Goal: Task Accomplishment & Management: Manage account settings

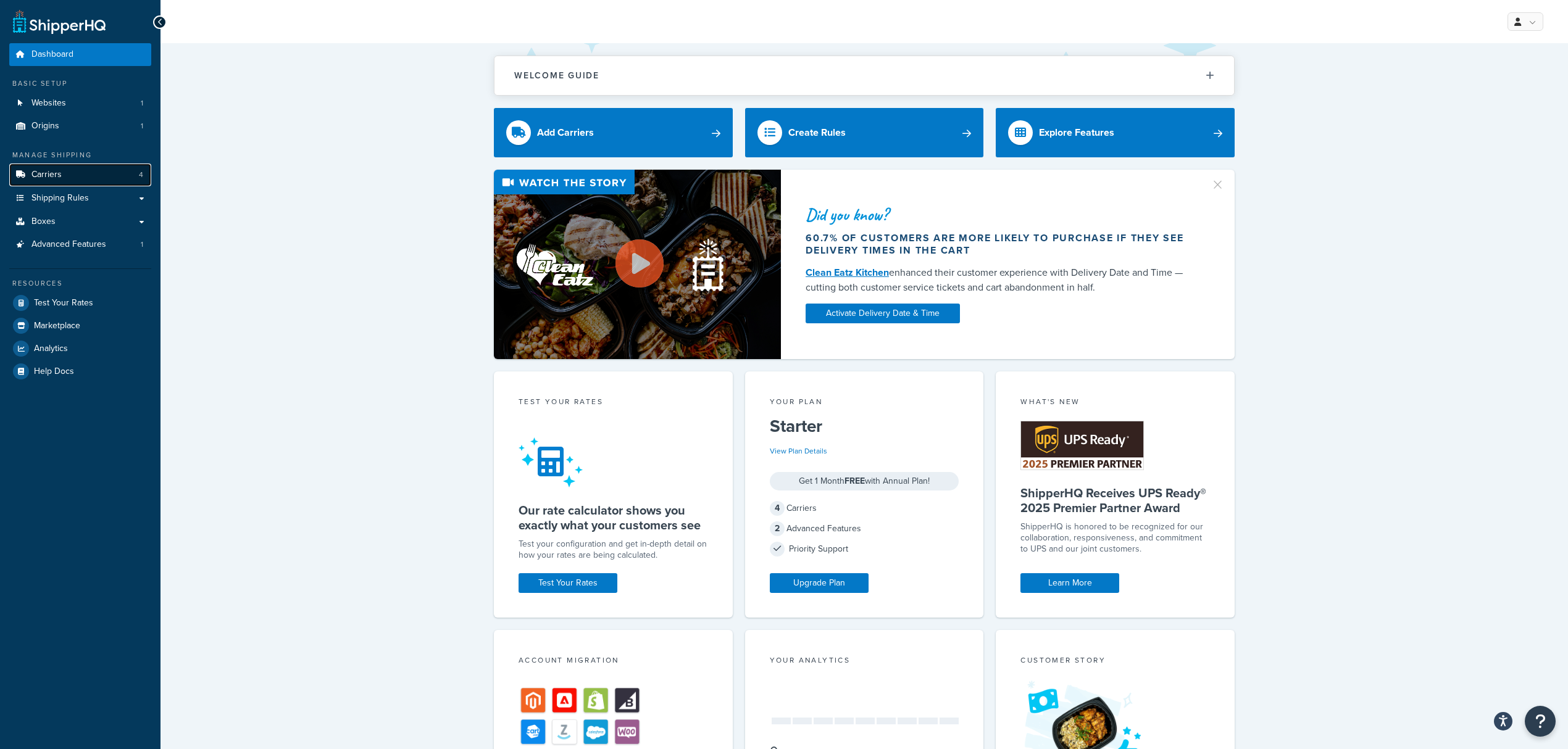
click at [52, 178] on span "Carriers" at bounding box center [46, 175] width 30 height 10
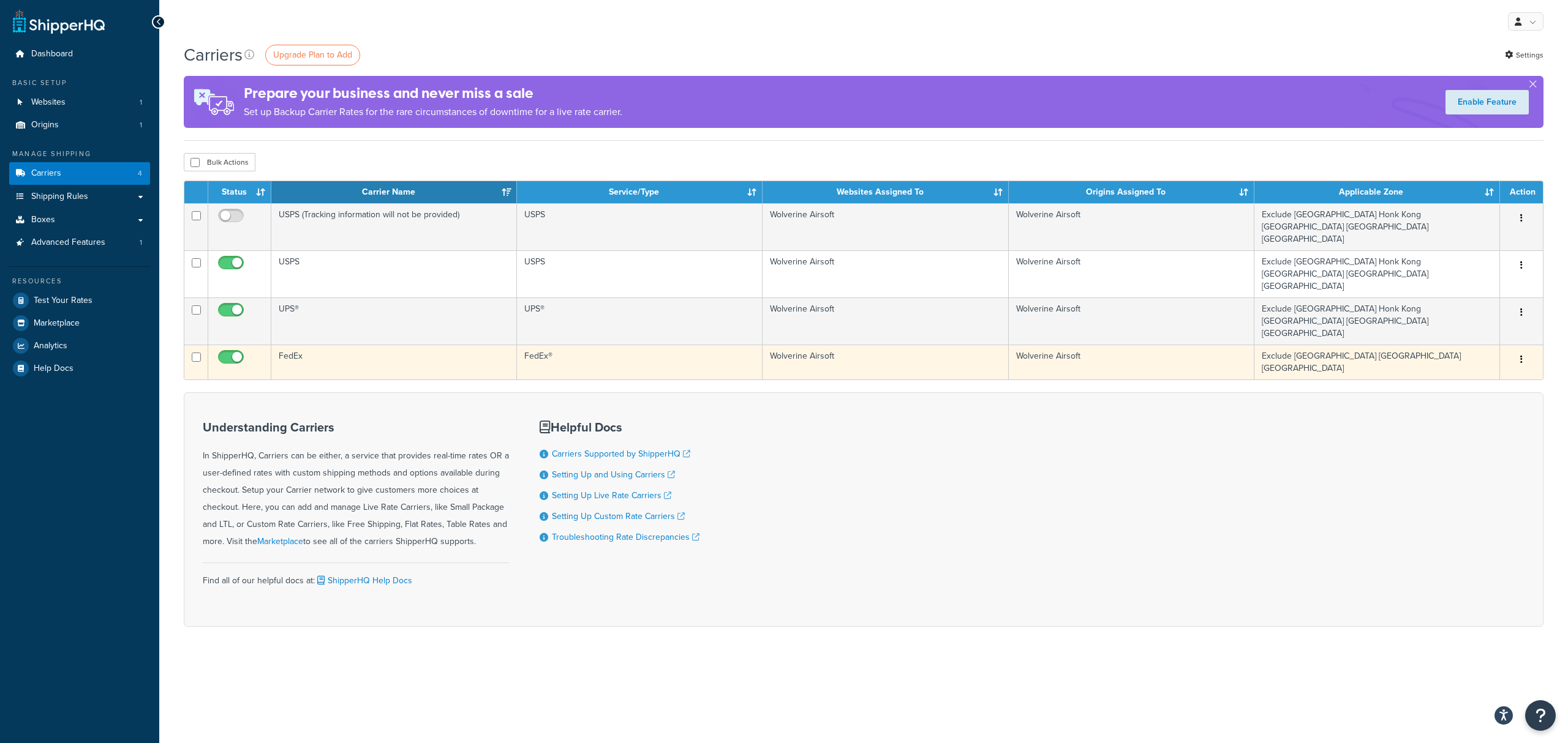
click at [286, 345] on td "FedEx" at bounding box center [394, 363] width 246 height 35
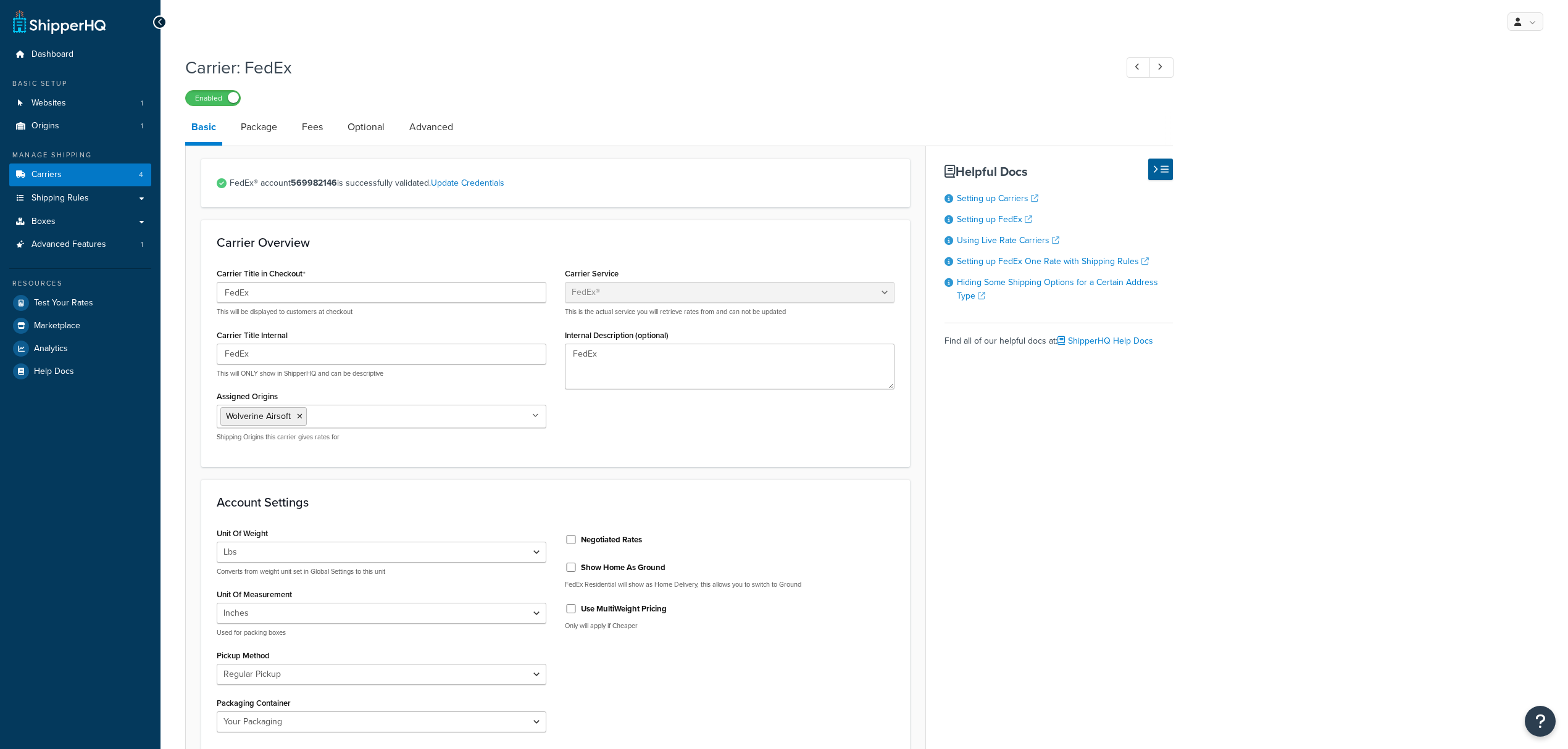
select select "fedEx"
select select "REGULAR_PICKUP"
select select "YOUR_PACKAGING"
click at [67, 198] on span "Shipping Rules" at bounding box center [60, 198] width 57 height 10
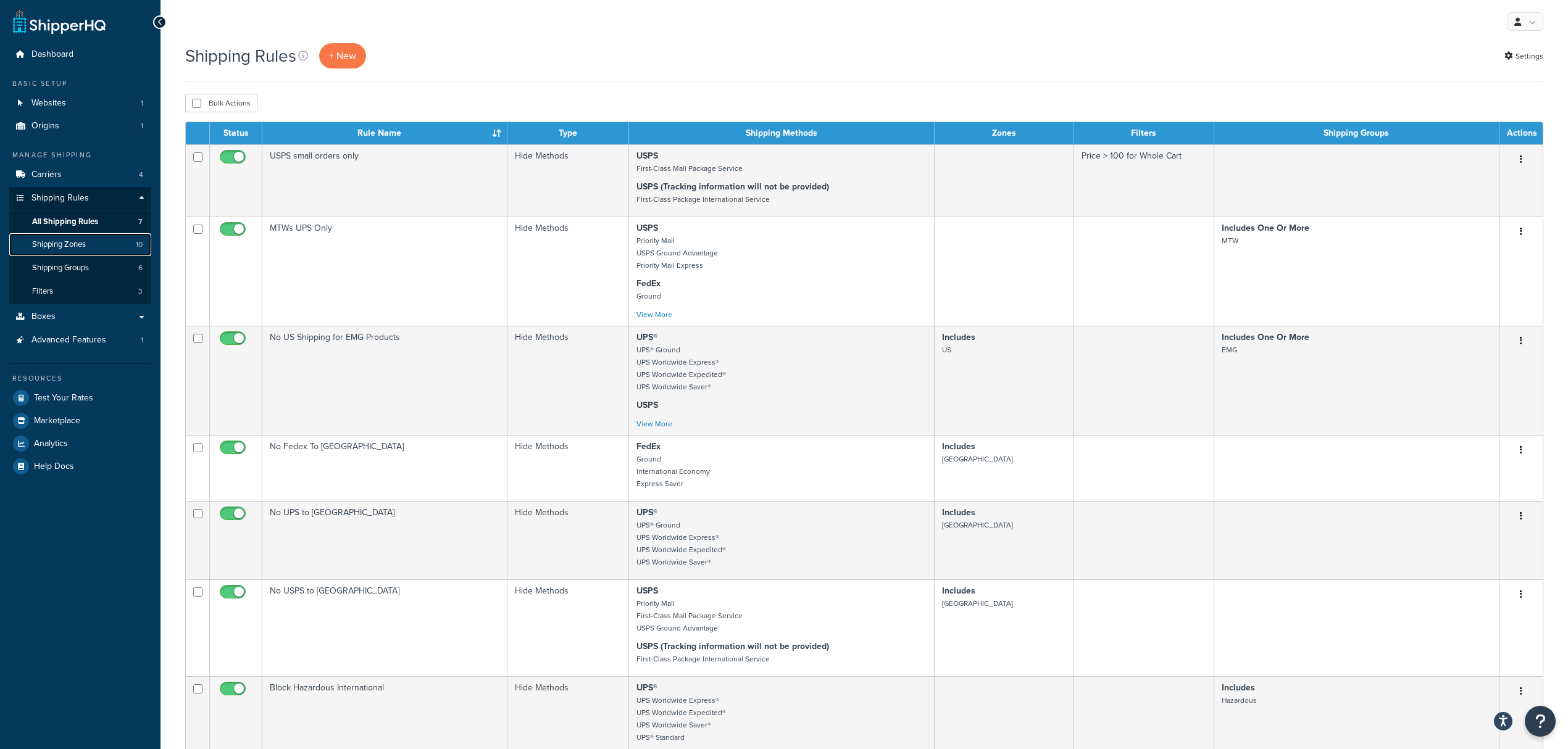
click at [77, 245] on span "Shipping Zones" at bounding box center [59, 245] width 54 height 10
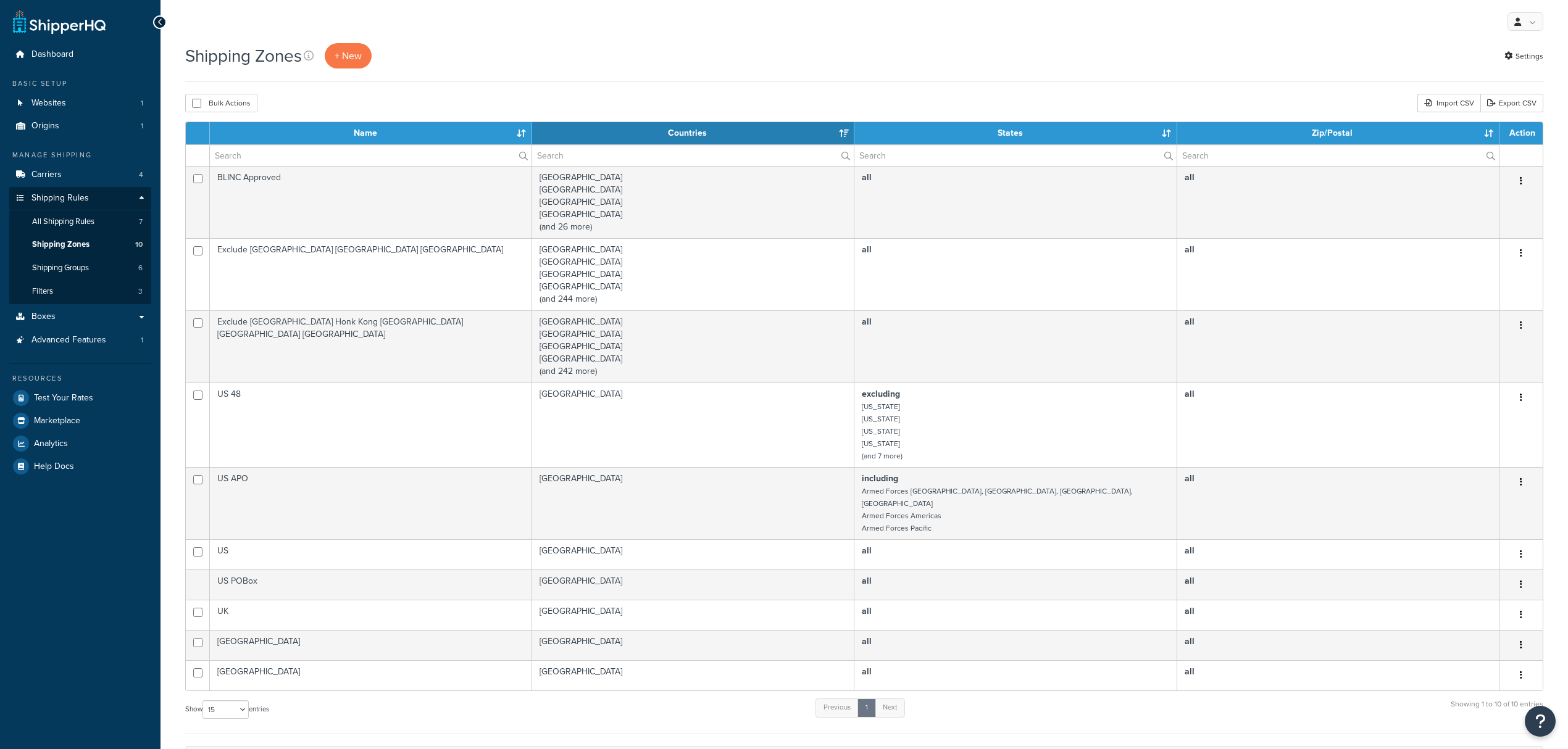
select select "15"
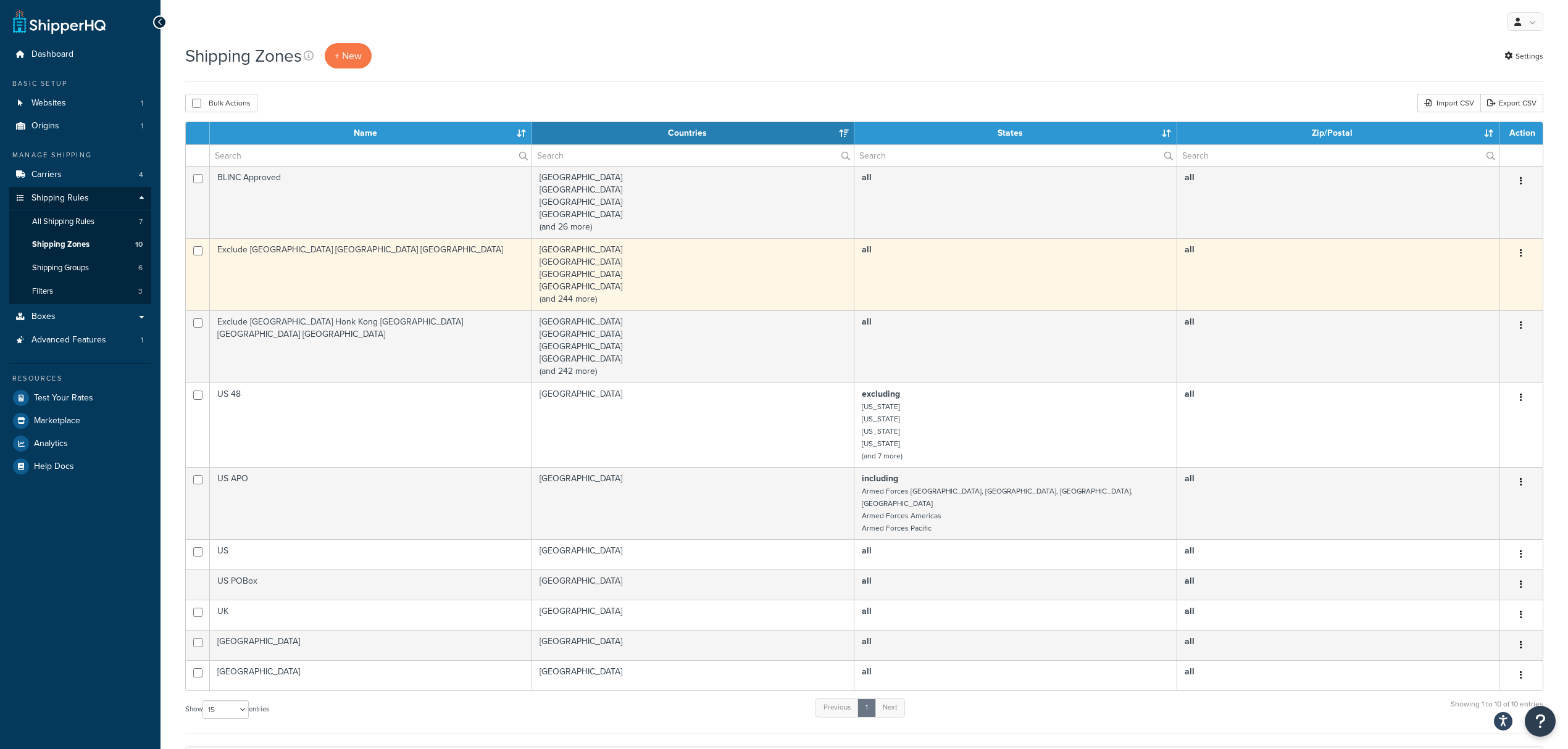
click at [272, 254] on td "Exclude China Taiwan Indonesia" at bounding box center [372, 274] width 323 height 73
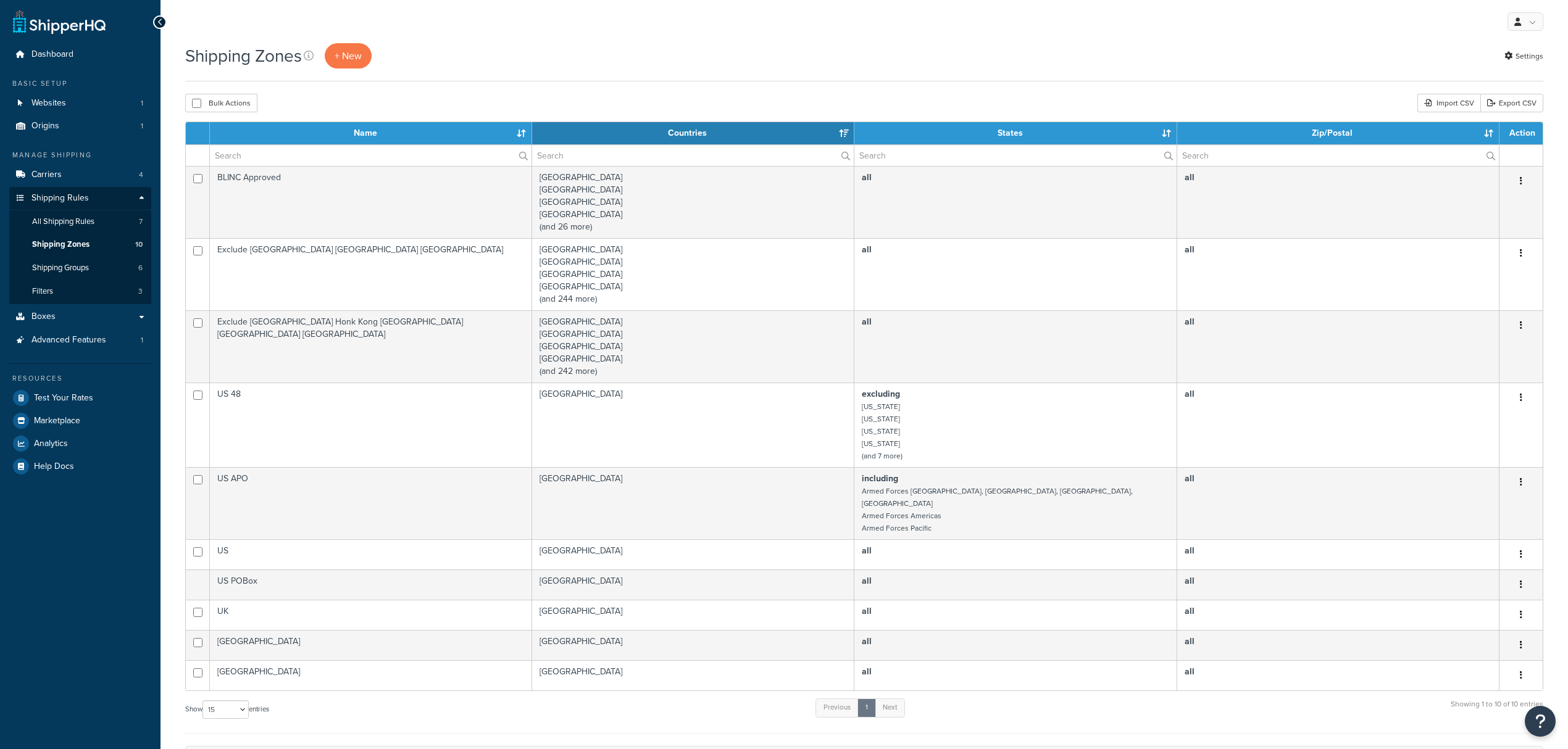
select select "15"
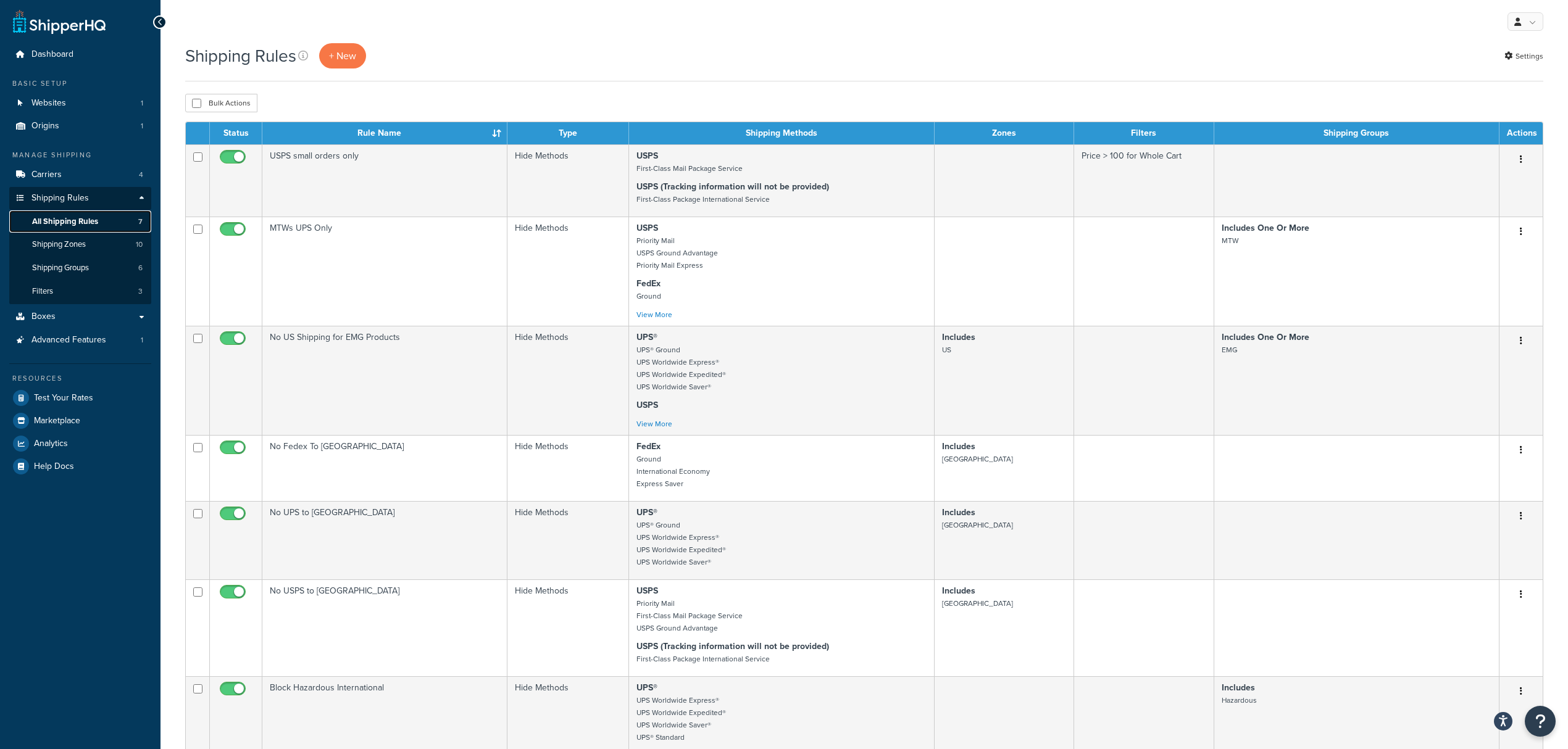
click at [63, 220] on span "All Shipping Rules" at bounding box center [65, 222] width 66 height 10
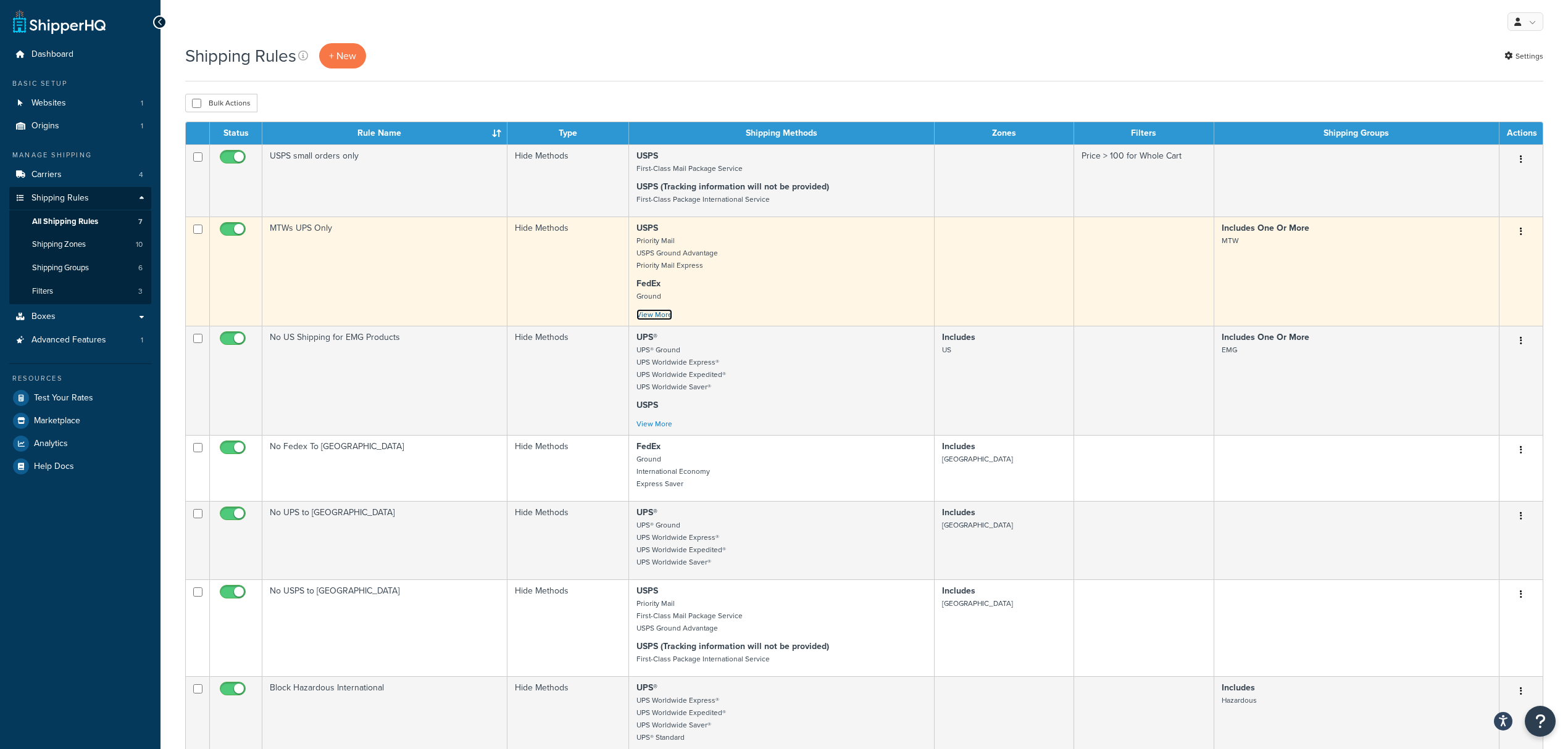
click at [660, 316] on link "View More" at bounding box center [654, 314] width 35 height 11
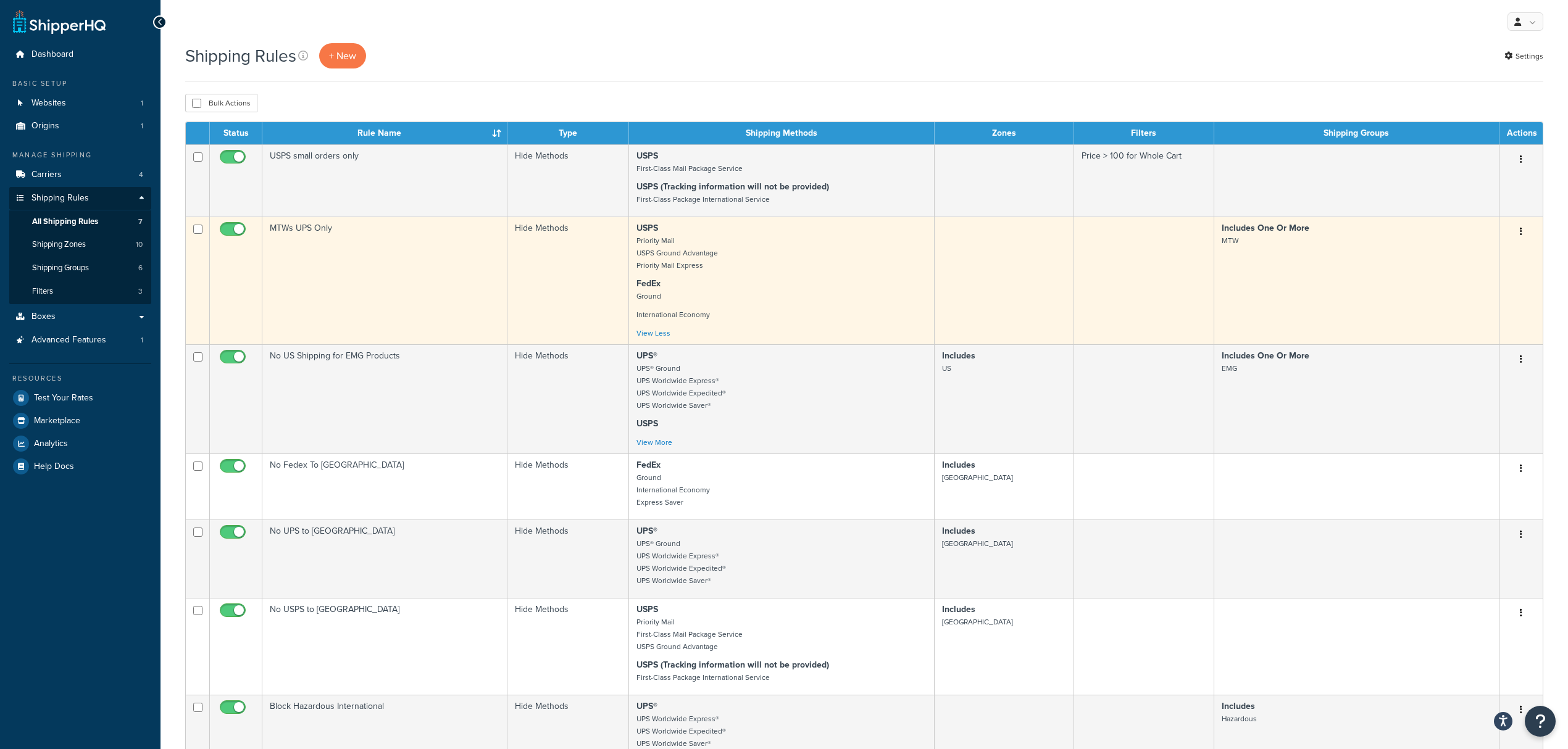
click at [1522, 233] on icon "button" at bounding box center [1521, 231] width 3 height 8
click at [1475, 260] on link "Edit" at bounding box center [1479, 255] width 97 height 25
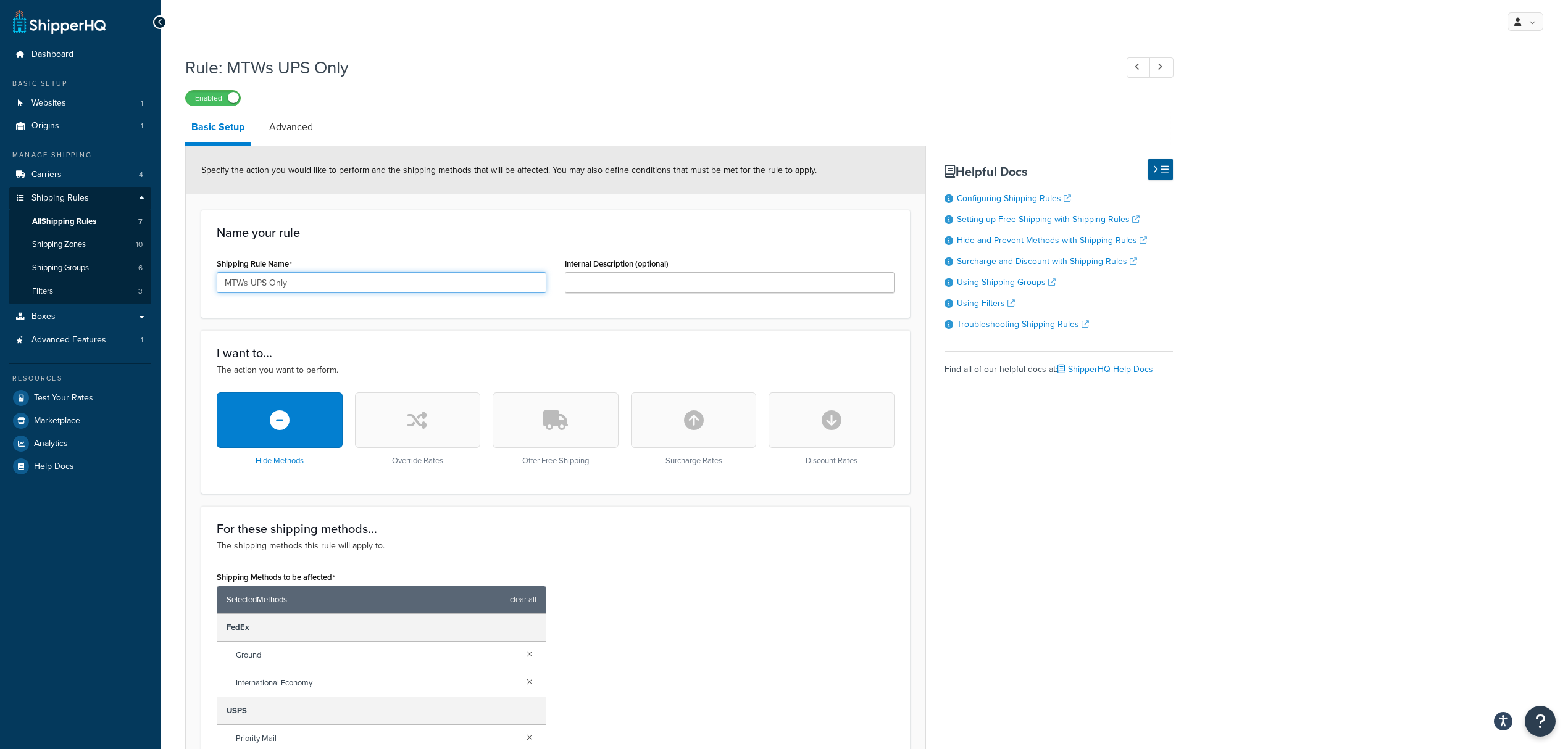
drag, startPoint x: 251, startPoint y: 282, endPoint x: 411, endPoint y: 272, distance: 160.3
click at [411, 272] on div "Shipping Rule Name MTWs UPS Only" at bounding box center [382, 274] width 329 height 38
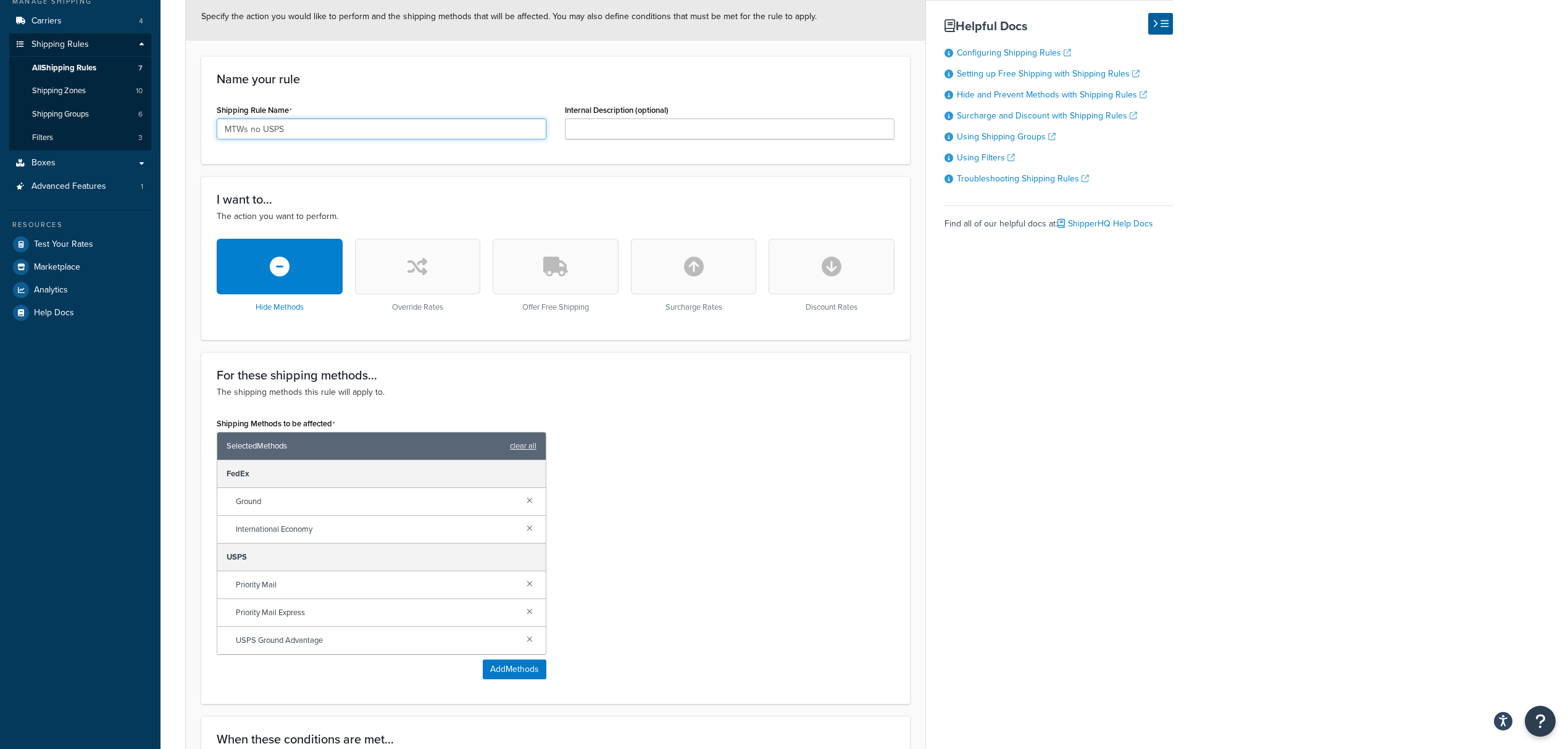
scroll to position [164, 0]
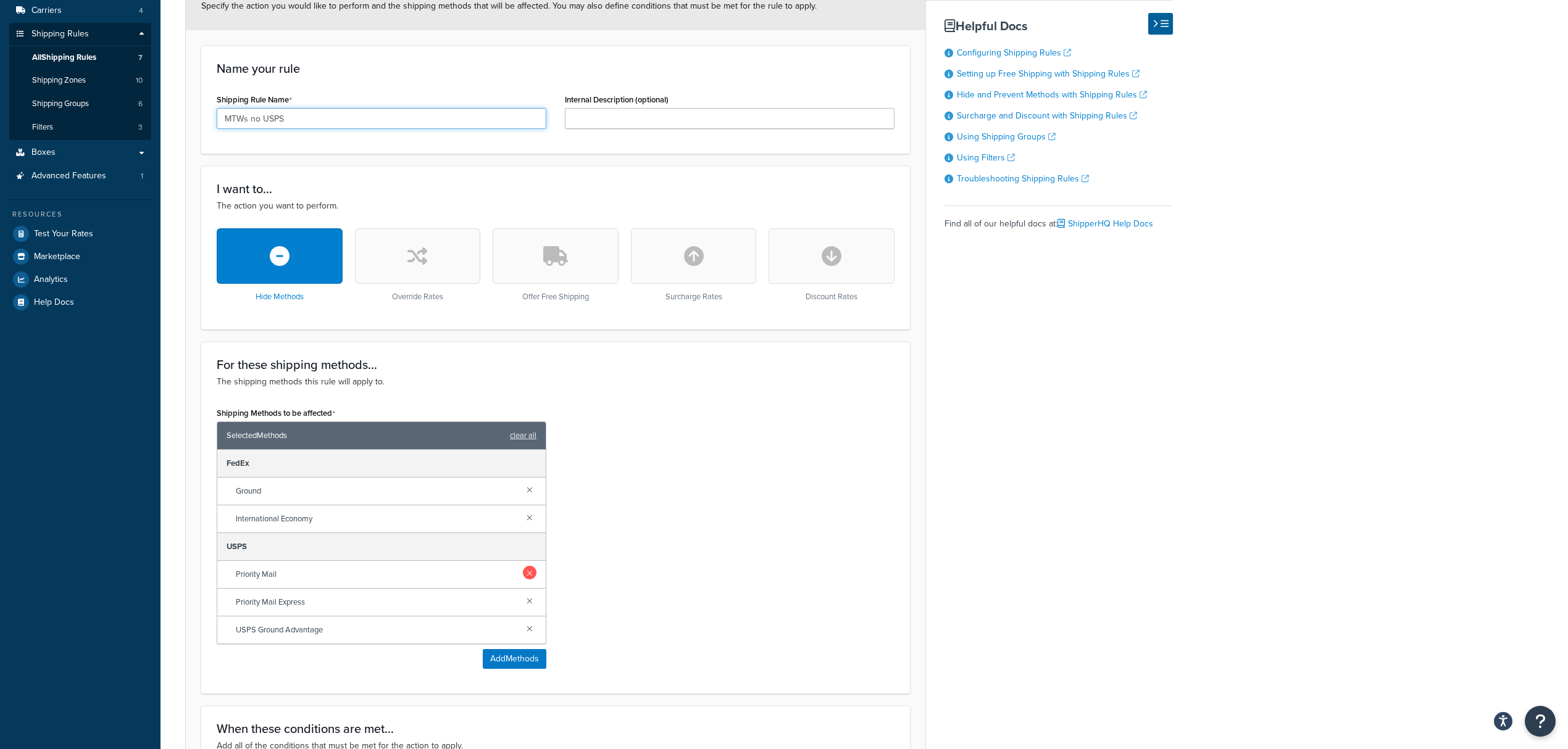
type input "MTWs no USPS"
click at [527, 579] on link at bounding box center [529, 573] width 14 height 14
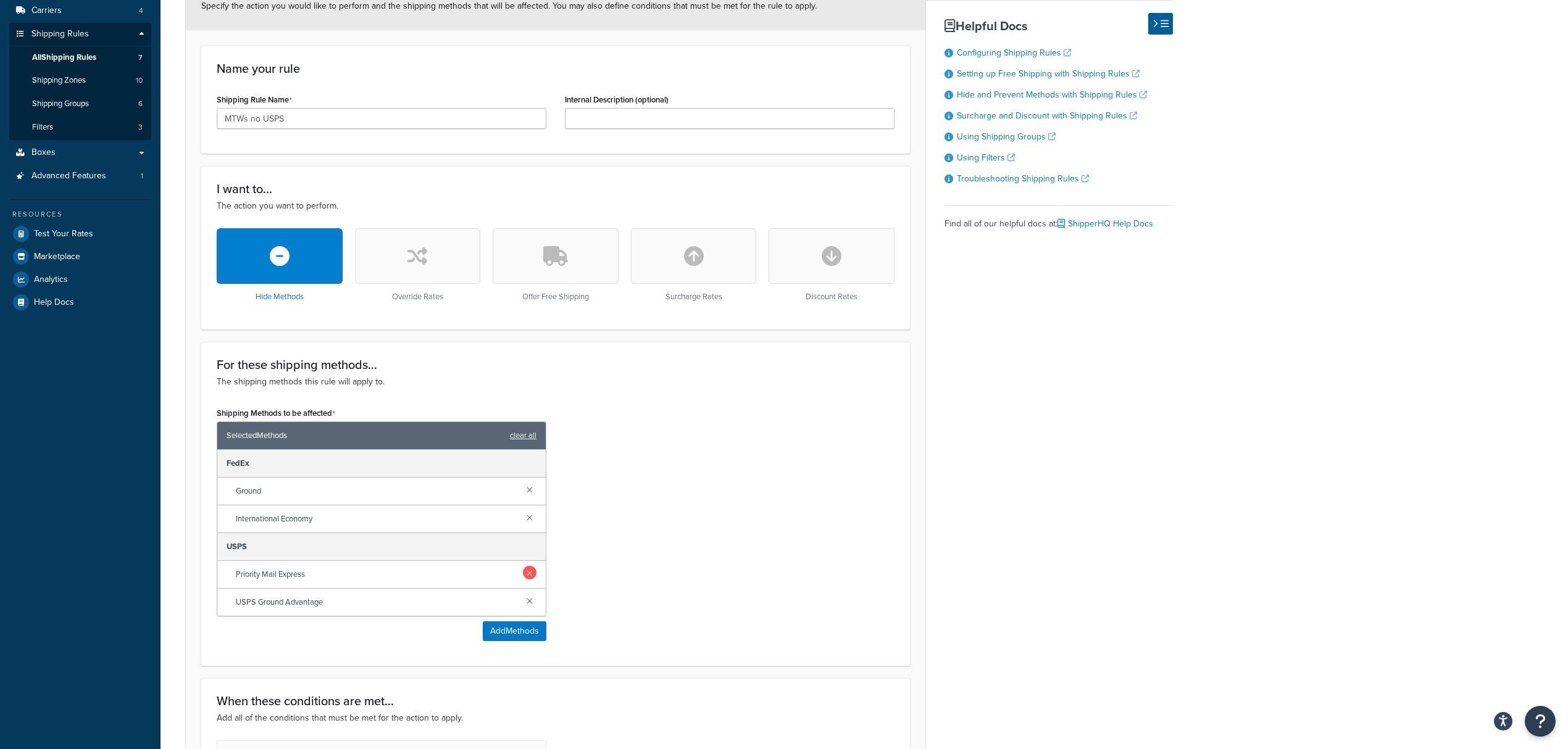
click at [534, 575] on link at bounding box center [529, 573] width 14 height 14
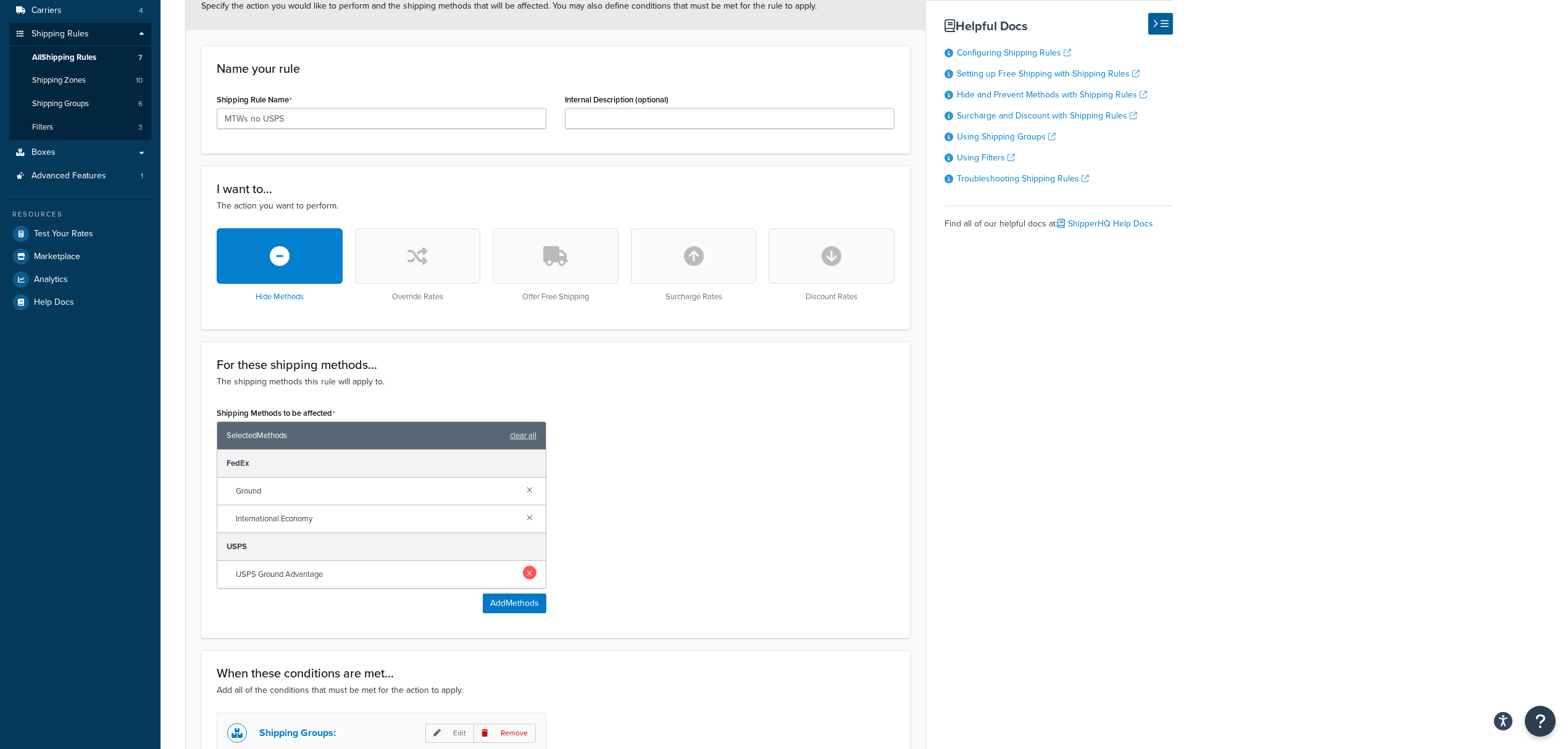
click at [531, 573] on link at bounding box center [529, 573] width 14 height 14
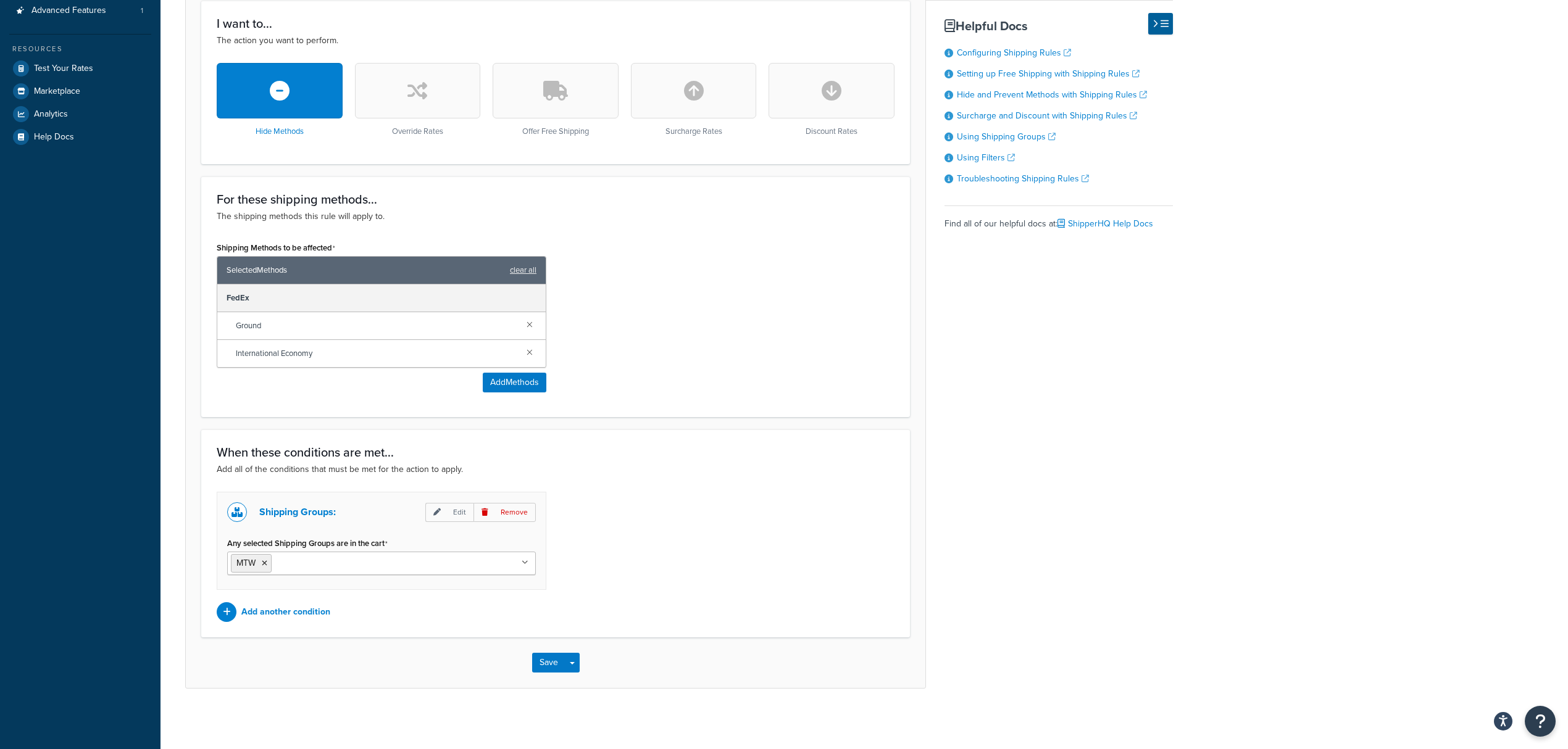
scroll to position [334, 0]
click at [556, 669] on button "Save" at bounding box center [548, 661] width 33 height 19
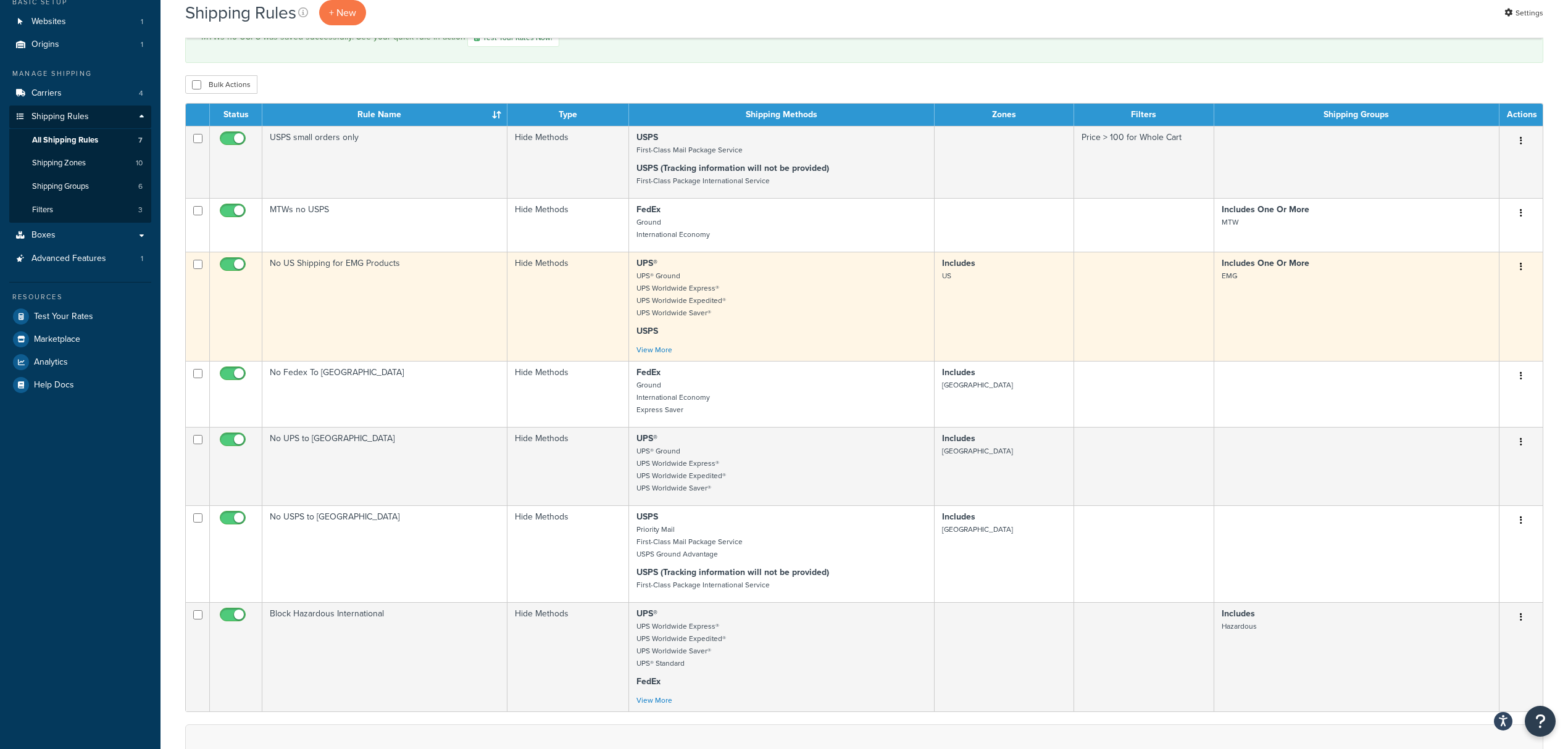
scroll to position [82, 0]
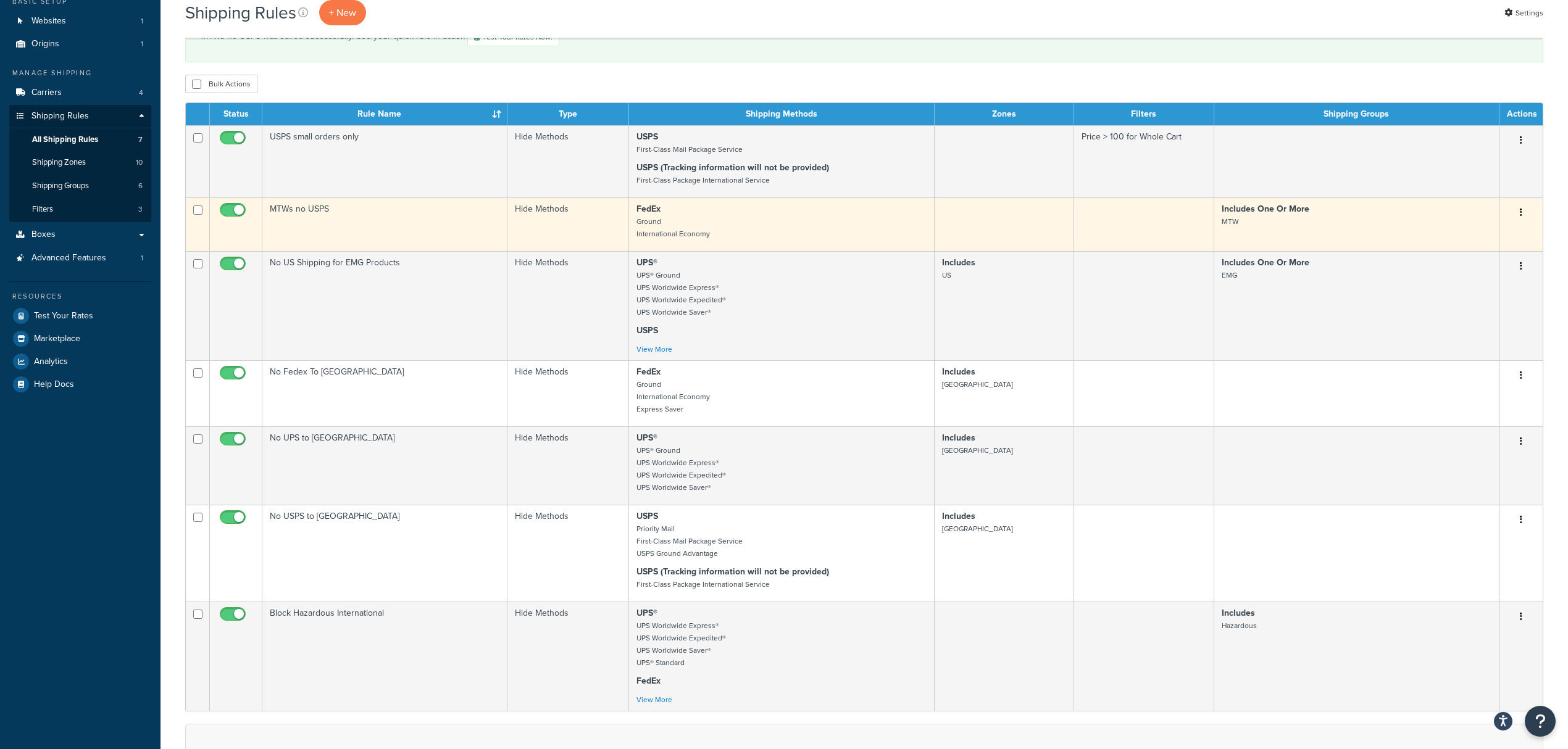
click at [235, 213] on input "checkbox" at bounding box center [234, 213] width 34 height 15
checkbox input "false"
click at [1518, 212] on button "button" at bounding box center [1521, 212] width 17 height 19
click at [1469, 287] on link "Delete" at bounding box center [1479, 287] width 97 height 25
